Goal: Task Accomplishment & Management: Manage account settings

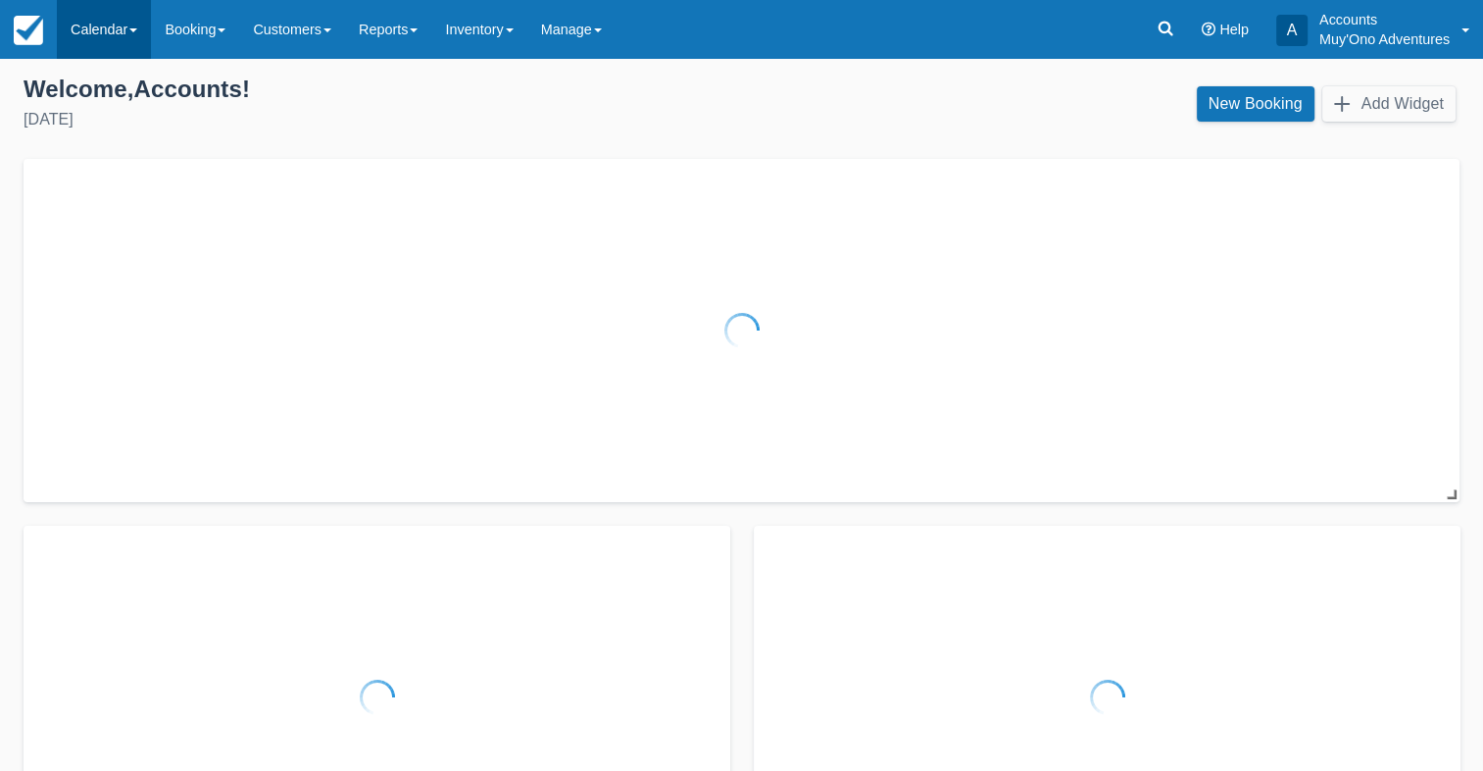
click at [132, 47] on link "Calendar" at bounding box center [104, 29] width 94 height 59
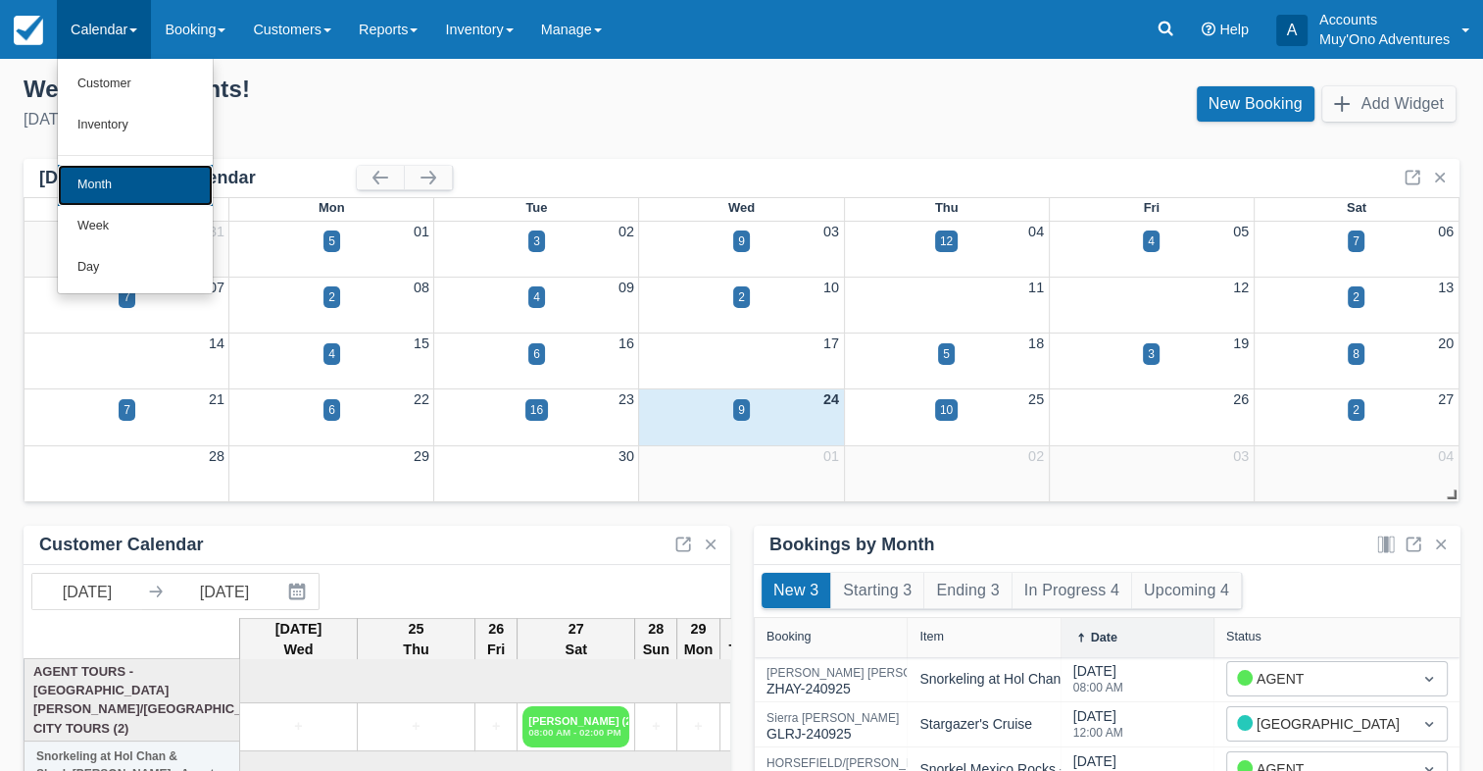
click at [121, 182] on link "Month" at bounding box center [135, 185] width 155 height 41
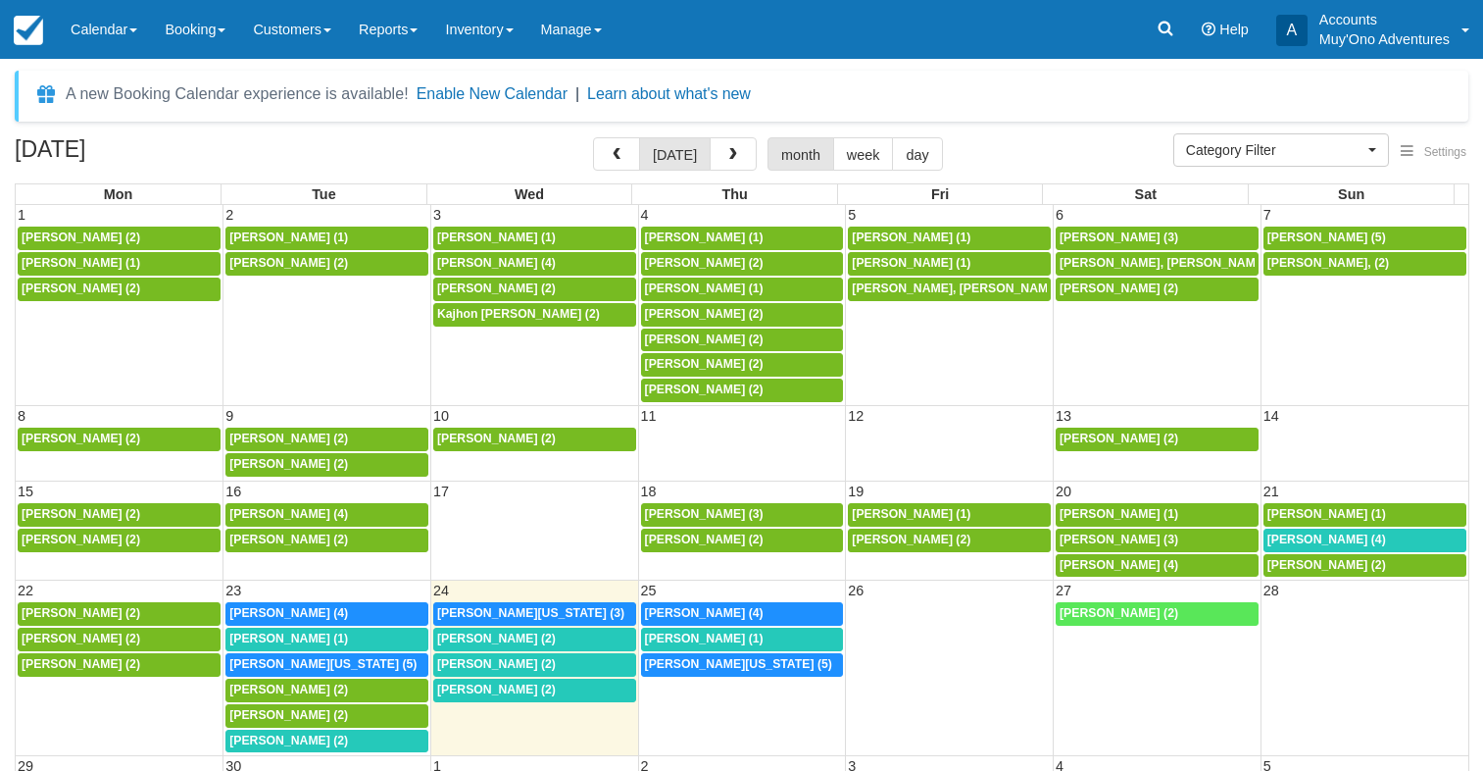
select select
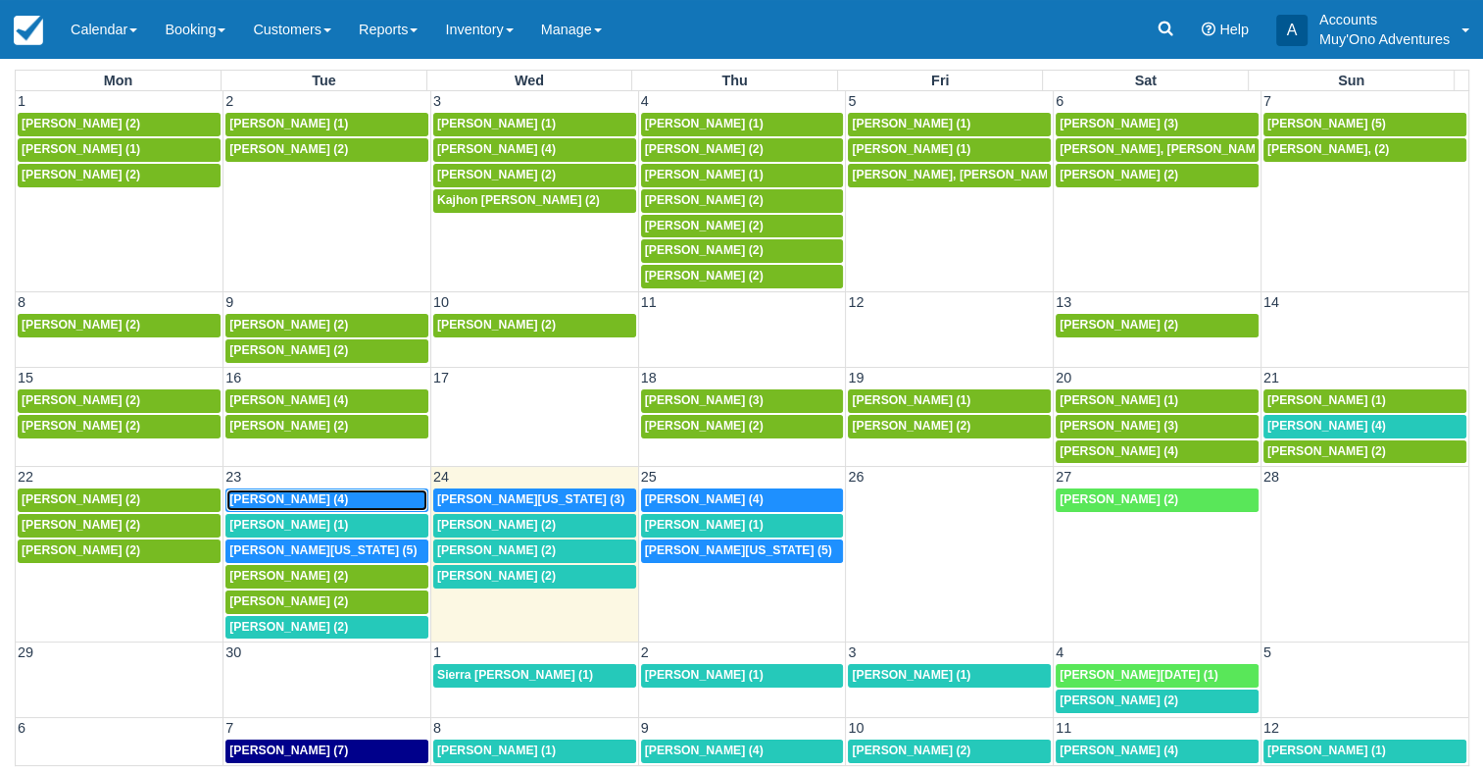
click at [297, 492] on span "[PERSON_NAME] (4)" at bounding box center [288, 499] width 119 height 14
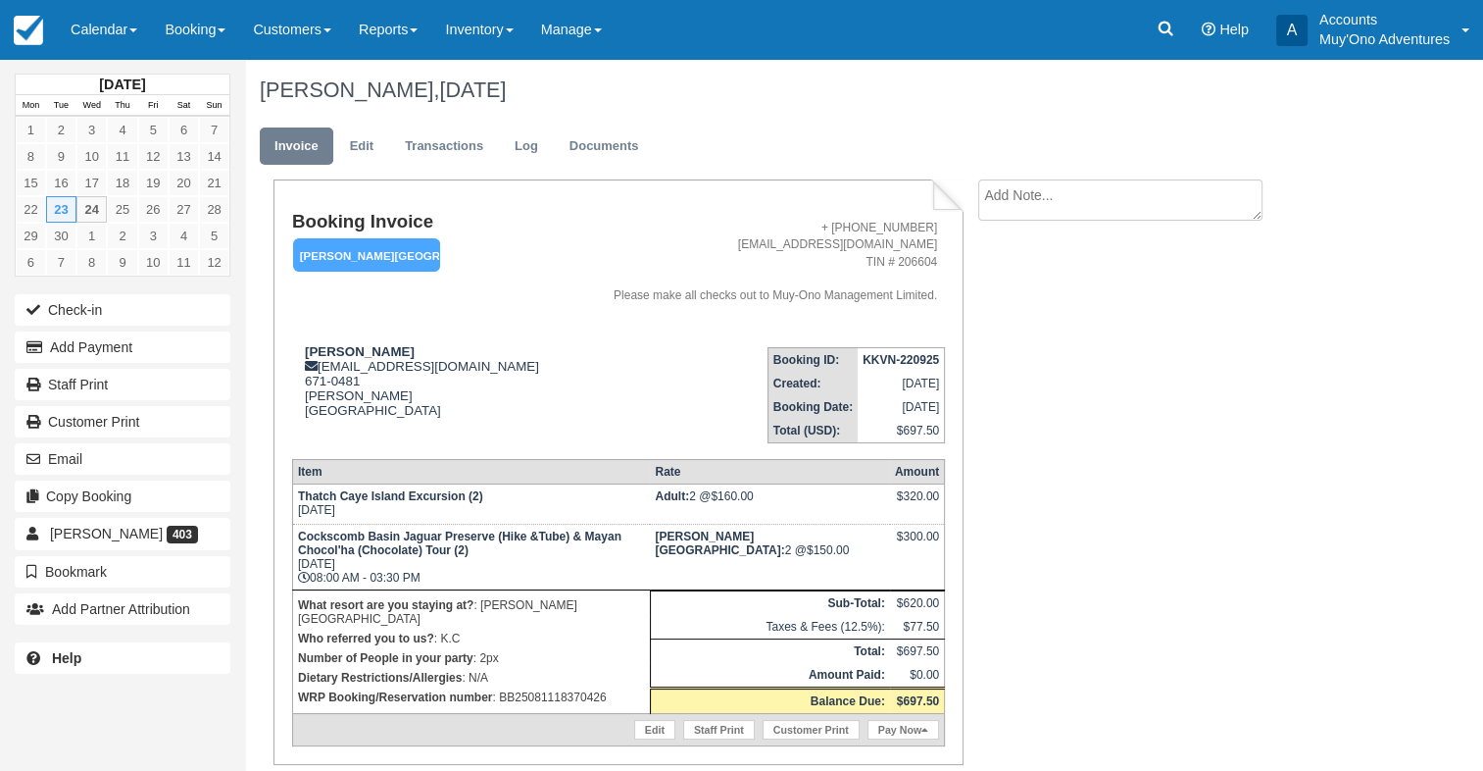
click at [538, 687] on p "WRP Booking/Reservation number : BB25081118370426" at bounding box center [471, 697] width 347 height 20
copy p "BB25081118370426"
click at [906, 363] on strong "KKVN-220925" at bounding box center [901, 360] width 76 height 14
click at [907, 367] on td "KKVN-220925" at bounding box center [901, 359] width 87 height 25
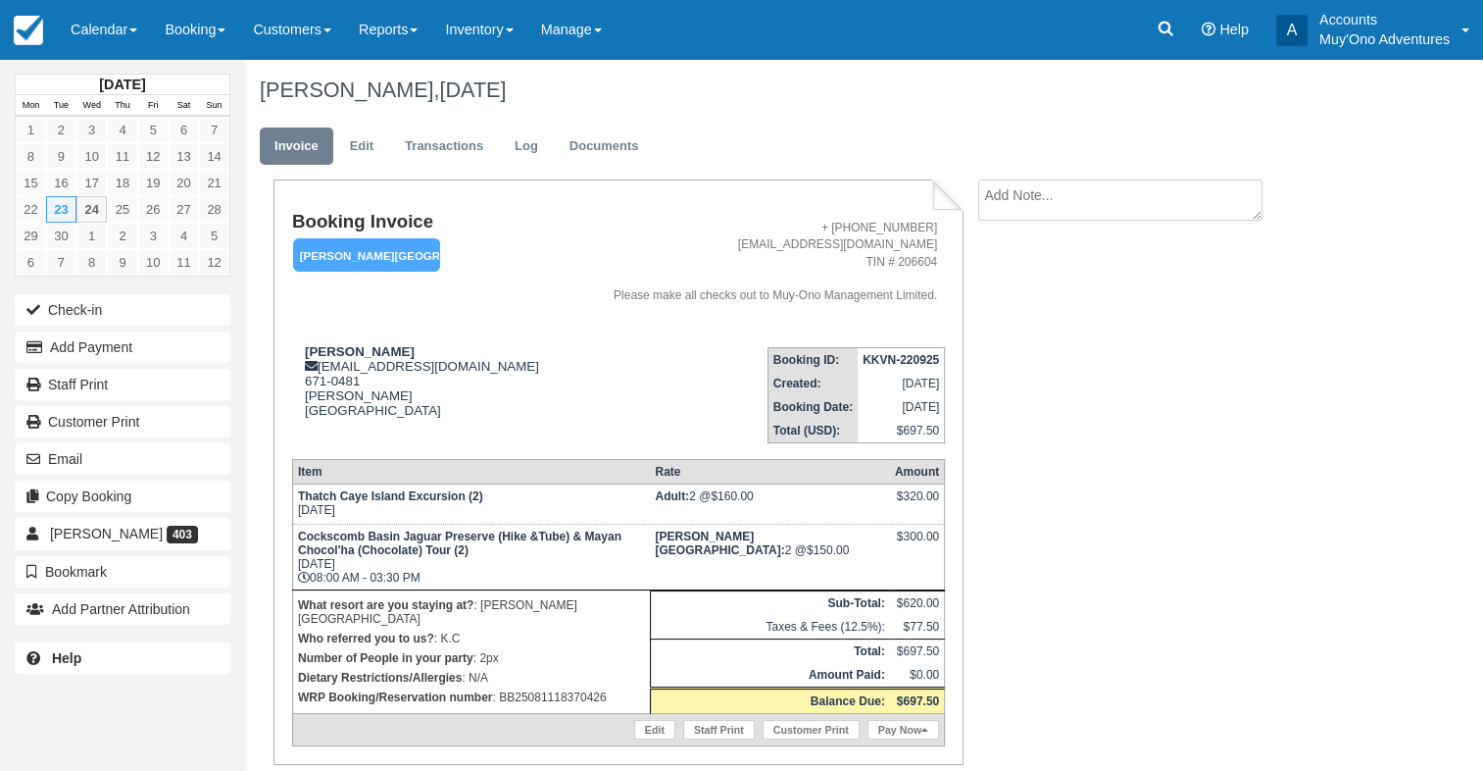
click at [909, 368] on td "KKVN-220925" at bounding box center [901, 359] width 87 height 25
click at [895, 353] on strong "KKVN-220925" at bounding box center [901, 360] width 76 height 14
click at [894, 353] on strong "KKVN-220925" at bounding box center [901, 360] width 76 height 14
click at [894, 353] on td "KKVN-220925" at bounding box center [901, 359] width 87 height 25
click at [894, 354] on strong "KKVN-220925" at bounding box center [901, 360] width 76 height 14
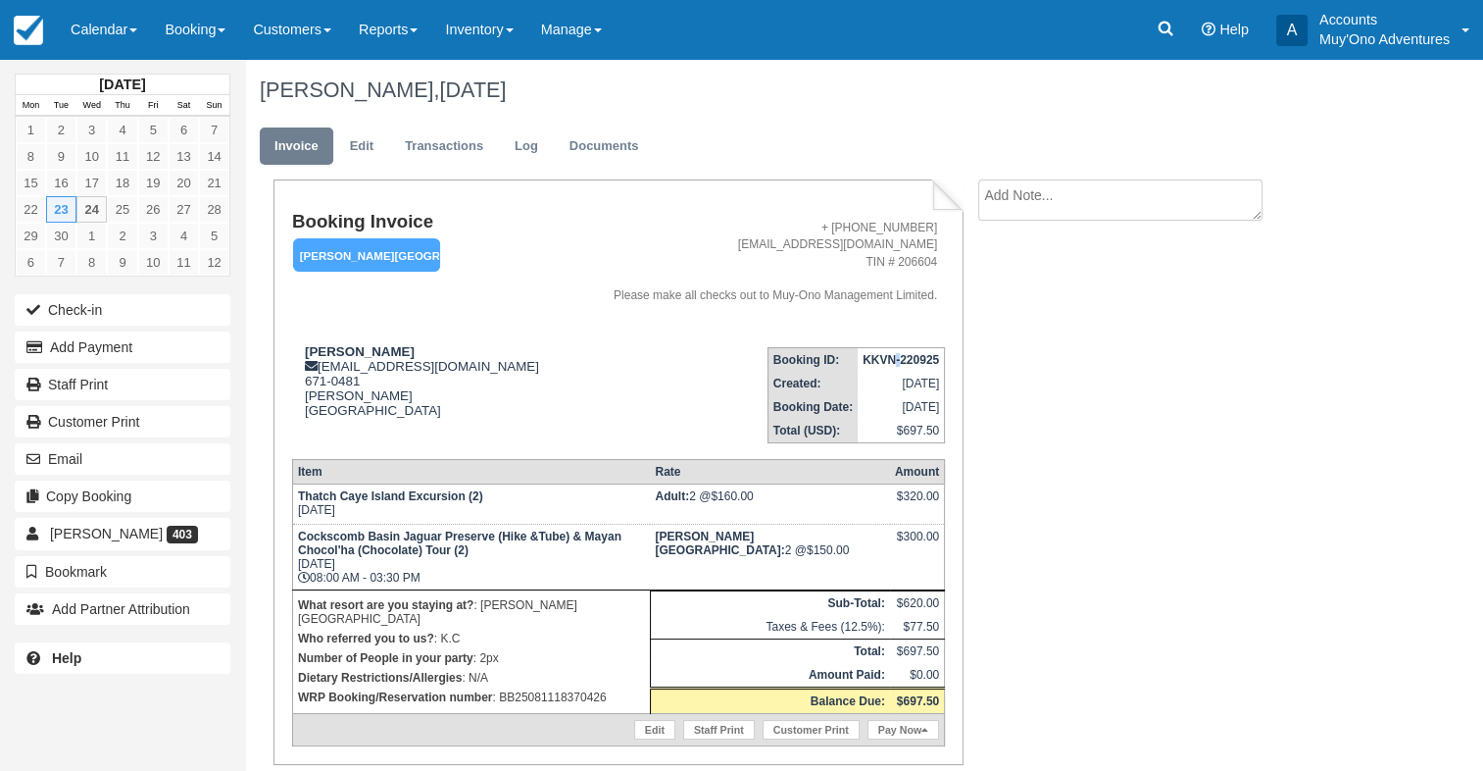
click at [894, 354] on strong "KKVN-220925" at bounding box center [901, 360] width 76 height 14
drag, startPoint x: 306, startPoint y: 350, endPoint x: 431, endPoint y: 355, distance: 125.6
click at [415, 355] on strong "Brittany Von Lindern" at bounding box center [360, 351] width 110 height 15
copy strong "Brittany Von Lindern"
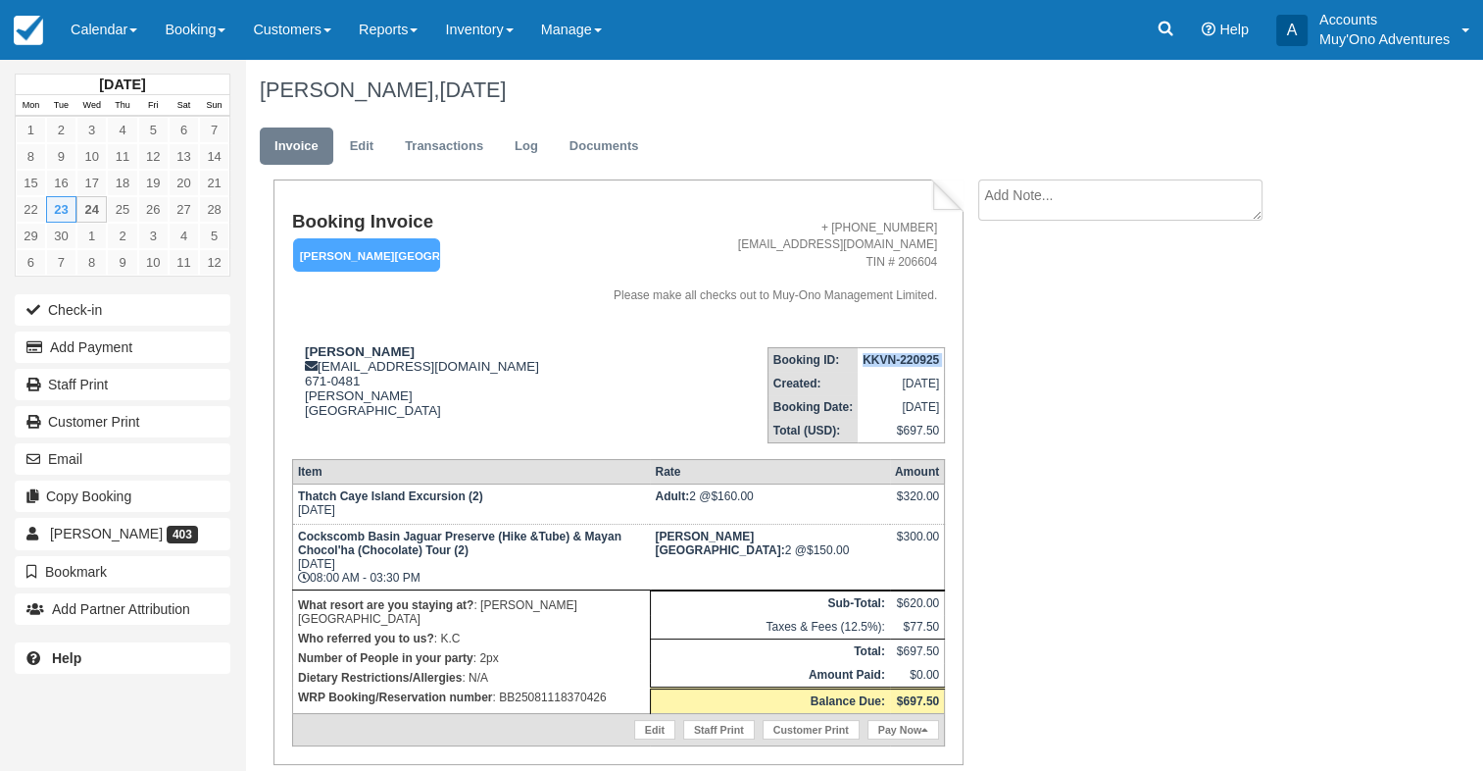
click at [584, 676] on td "What resort are you staying at? : Hopkins Bay Resort Who referred you to us? : …" at bounding box center [471, 651] width 358 height 124
click at [579, 687] on p "WRP Booking/Reservation number : BB25081118370426" at bounding box center [471, 697] width 347 height 20
click at [692, 46] on div "Menu Calendar Customer Inventory Month Week Day Booking Daily Manifest Daily Li…" at bounding box center [741, 29] width 1483 height 59
drag, startPoint x: 1113, startPoint y: 438, endPoint x: 1339, endPoint y: 266, distance: 284.7
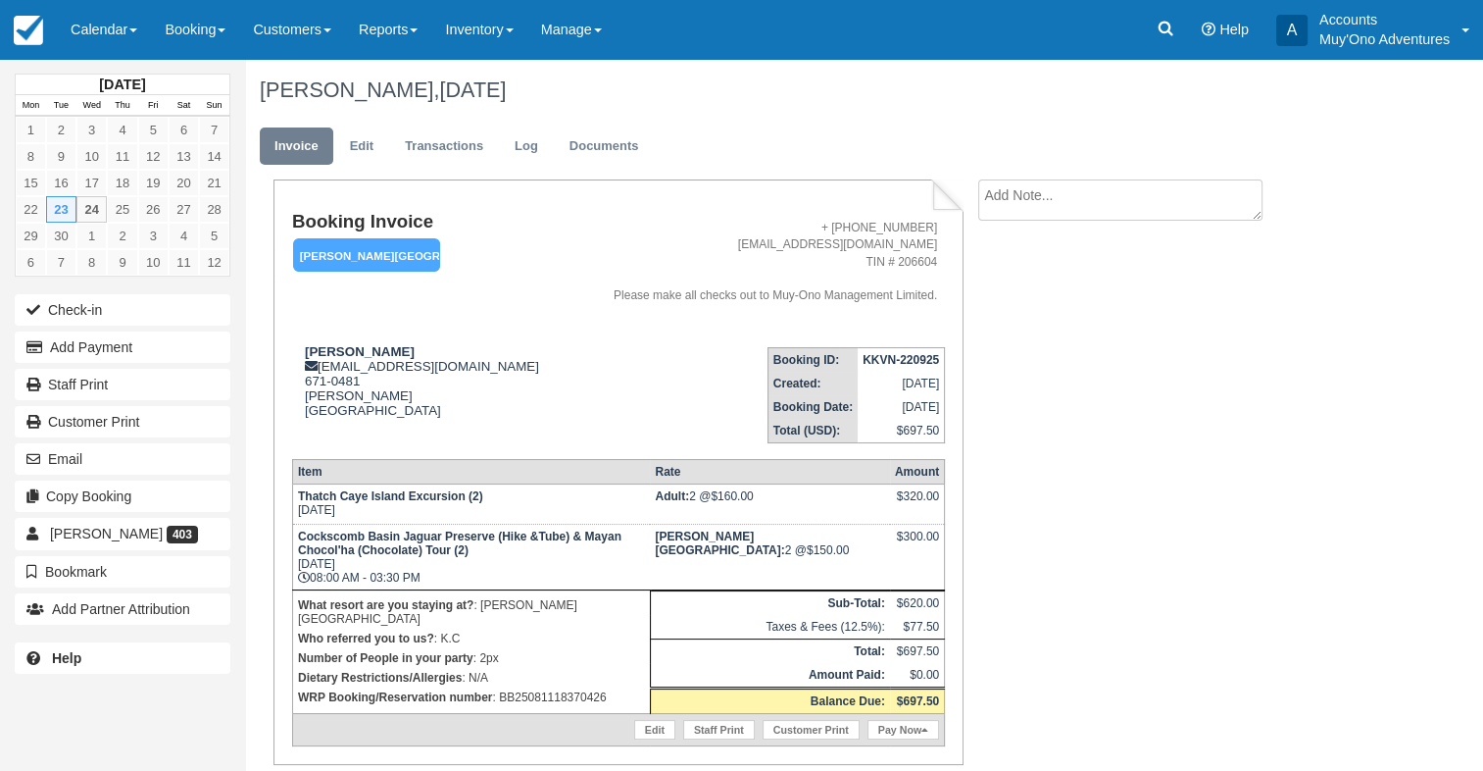
click at [1188, 400] on div "Booking Invoice Hopkins Bay Resort   Pending HOLD Deposit Paid Cancelled Void M…" at bounding box center [784, 507] width 1078 height 656
